Goal: Transaction & Acquisition: Obtain resource

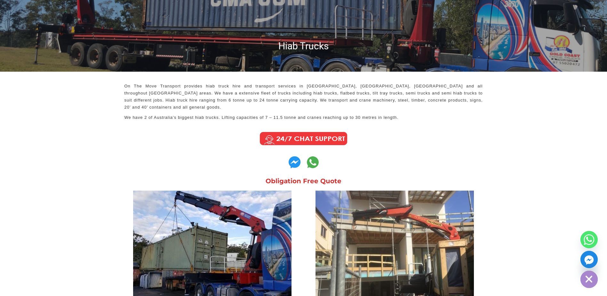
scroll to position [80, 0]
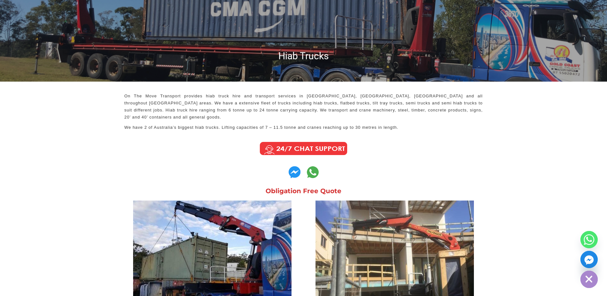
click at [315, 187] on link "Obligation Free Quote" at bounding box center [304, 191] width 76 height 8
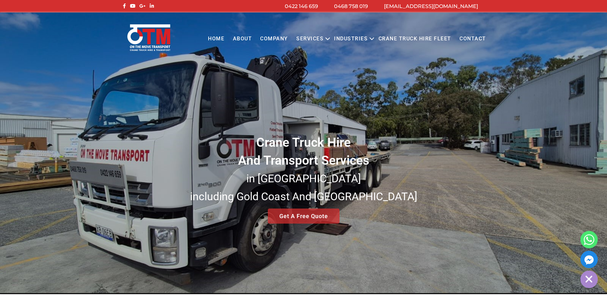
click at [305, 218] on div "Crane Truck Hire And Transport Services in [GEOGRAPHIC_DATA] [GEOGRAPHIC_DATA] …" at bounding box center [303, 152] width 607 height 281
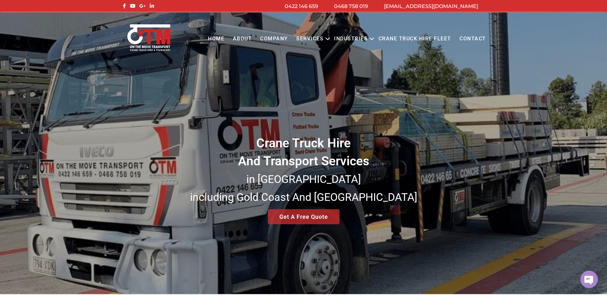
click at [300, 217] on div "Crane Truck Hire And Transport Services in [GEOGRAPHIC_DATA] [GEOGRAPHIC_DATA] …" at bounding box center [303, 152] width 607 height 281
click at [299, 217] on div "Crane Truck Hire And Transport Services in [GEOGRAPHIC_DATA] [GEOGRAPHIC_DATA] …" at bounding box center [303, 152] width 607 height 281
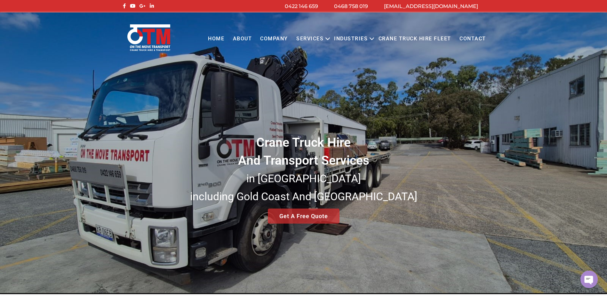
click at [467, 37] on link "Contact" at bounding box center [472, 39] width 35 height 18
